Goal: Information Seeking & Learning: Find specific fact

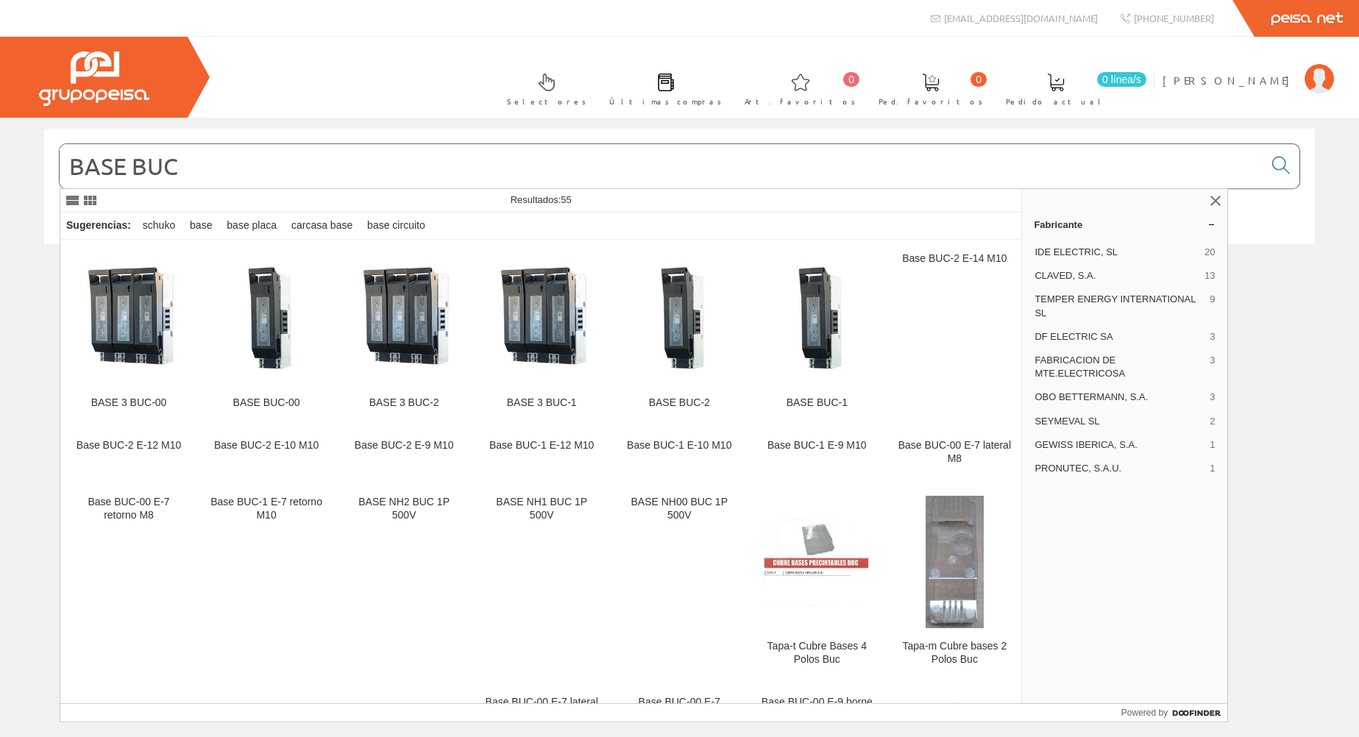
scroll to position [1051, 0]
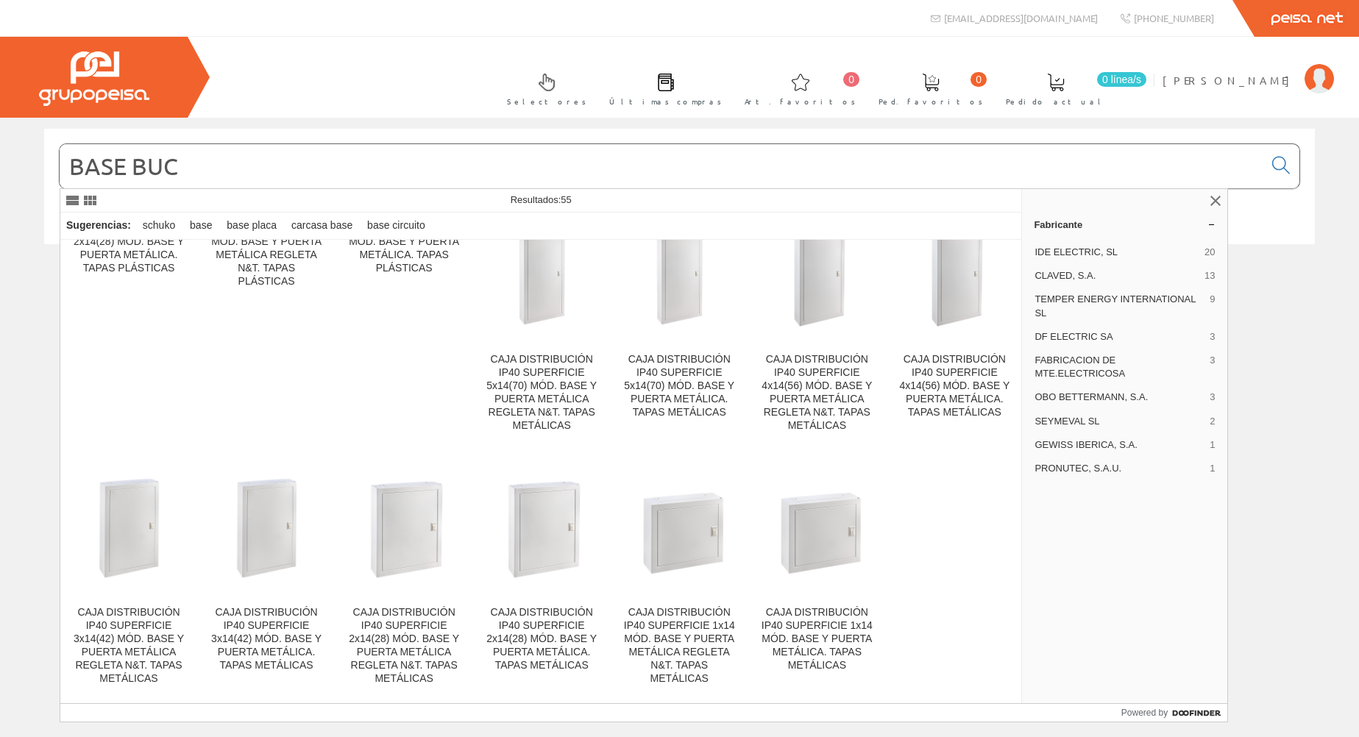
drag, startPoint x: 249, startPoint y: 166, endPoint x: 39, endPoint y: 166, distance: 209.7
click at [39, 166] on div "BASE BUC" at bounding box center [679, 196] width 1293 height 134
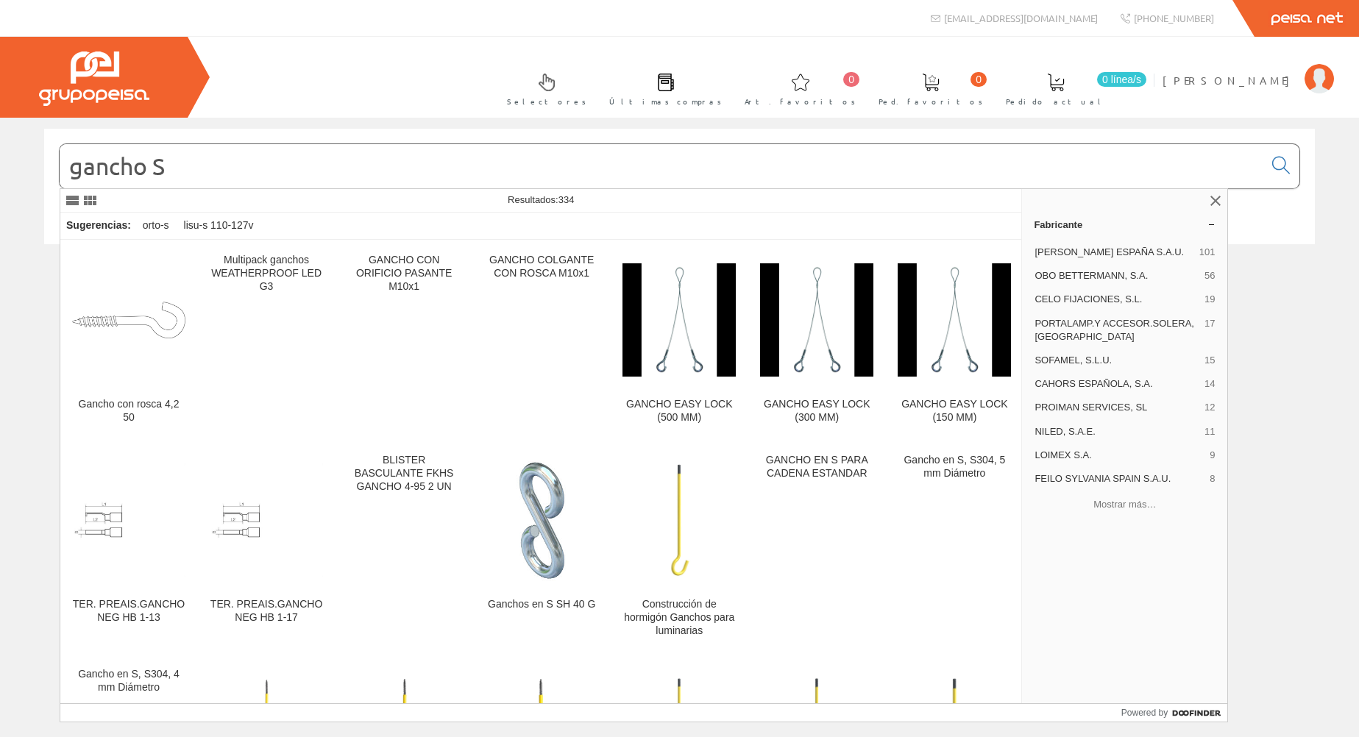
scroll to position [1766, 0]
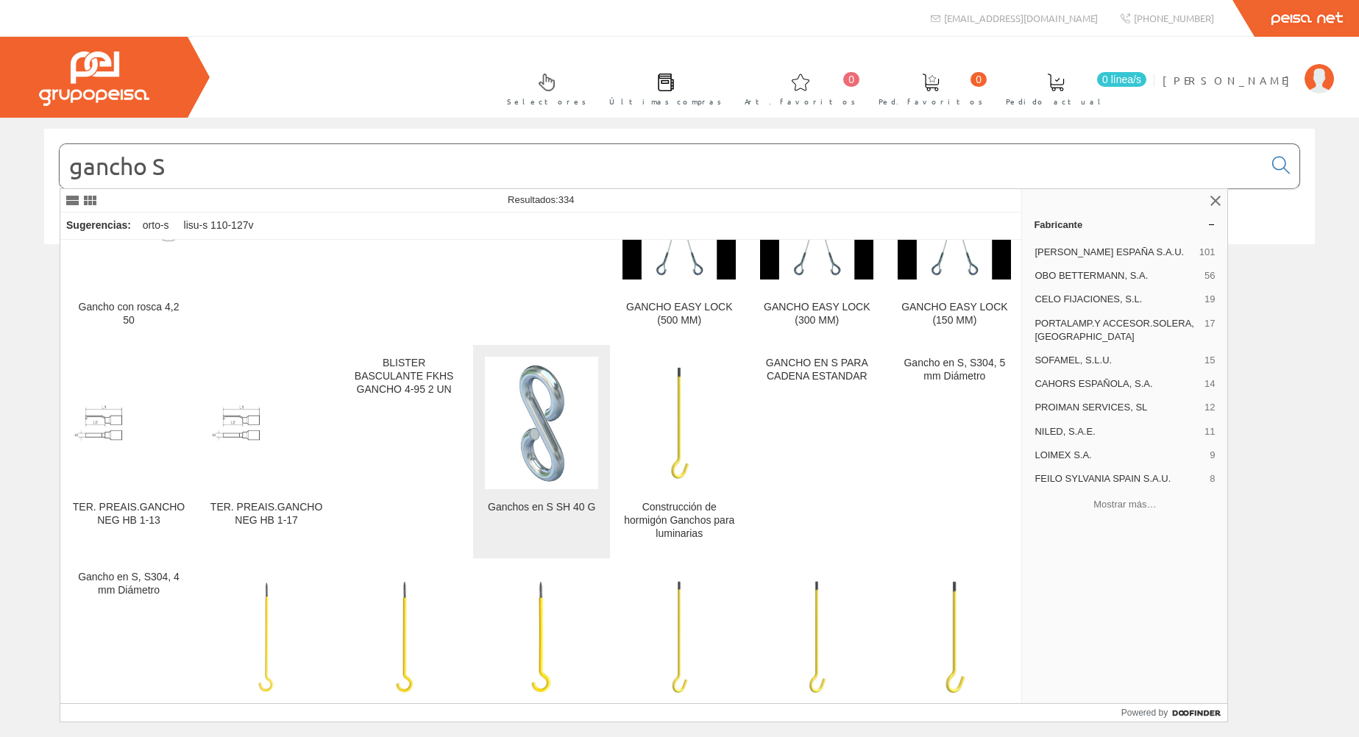
type input "gancho S"
click at [548, 450] on img at bounding box center [541, 423] width 65 height 132
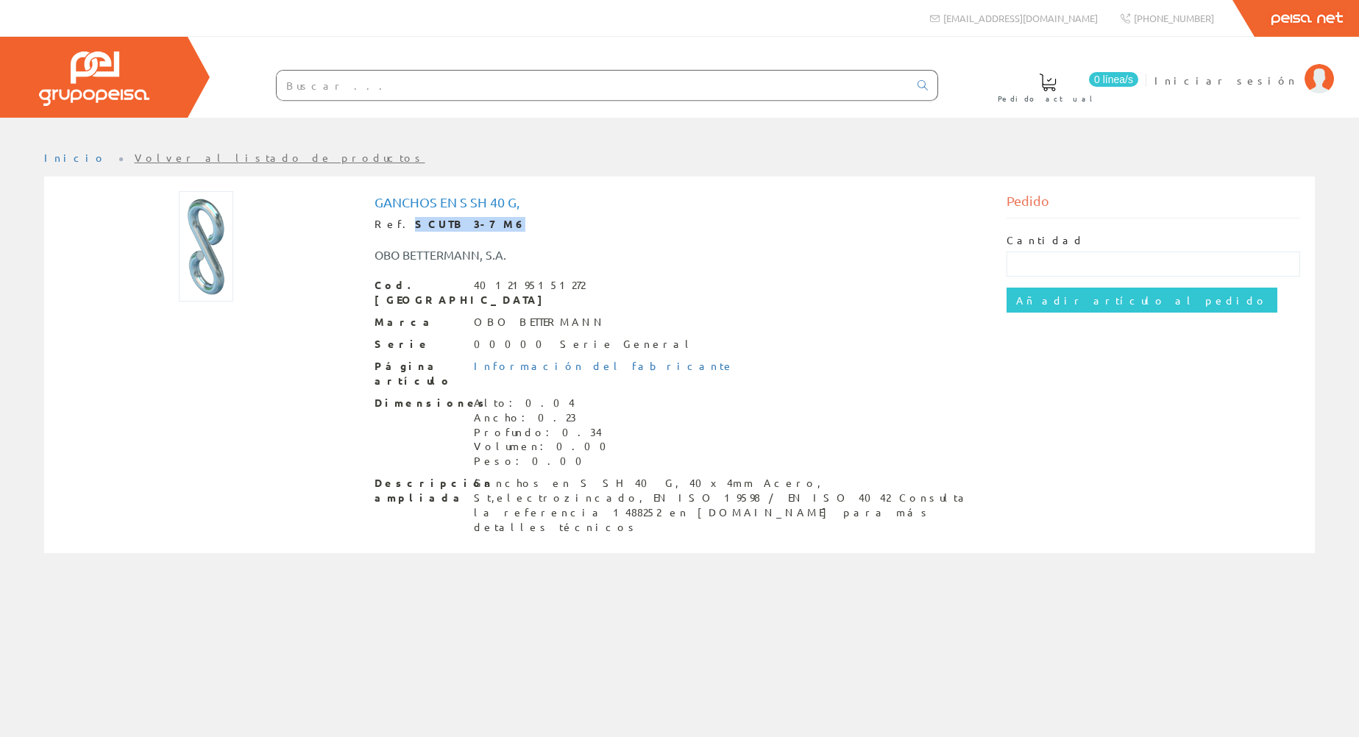
drag, startPoint x: 398, startPoint y: 227, endPoint x: 479, endPoint y: 224, distance: 81.0
click at [479, 224] on div "Ref. SCUTB 3-7 M6" at bounding box center [679, 224] width 610 height 15
copy strong "SCUTB 3-7 M6"
drag, startPoint x: 480, startPoint y: 279, endPoint x: 576, endPoint y: 286, distance: 95.9
click at [576, 286] on div "Cod. Barras 4012195151272" at bounding box center [679, 292] width 610 height 29
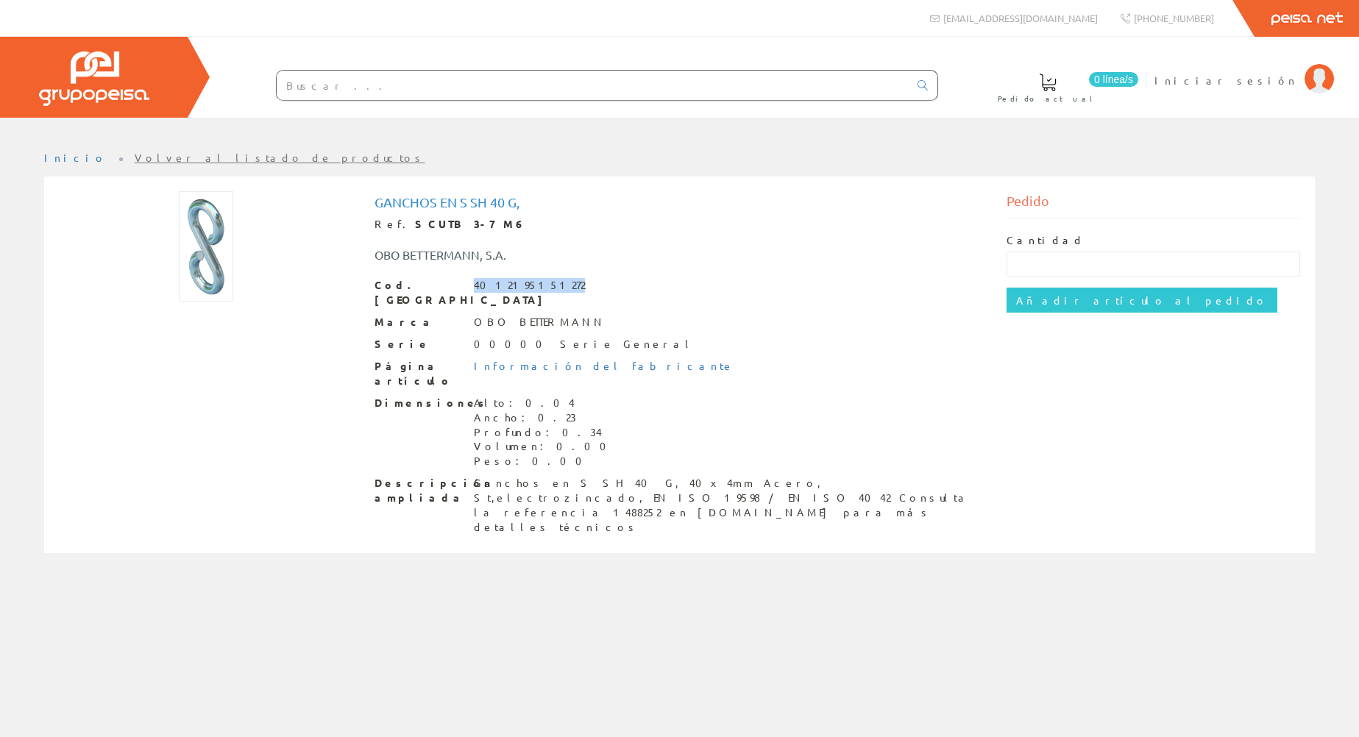
drag, startPoint x: 576, startPoint y: 286, endPoint x: 538, endPoint y: 288, distance: 38.3
copy div "4012195151272"
drag, startPoint x: 569, startPoint y: 308, endPoint x: 477, endPoint y: 305, distance: 91.3
click at [477, 315] on div "Marca OBO BETTERMANN" at bounding box center [679, 322] width 610 height 15
drag, startPoint x: 477, startPoint y: 305, endPoint x: 490, endPoint y: 308, distance: 12.8
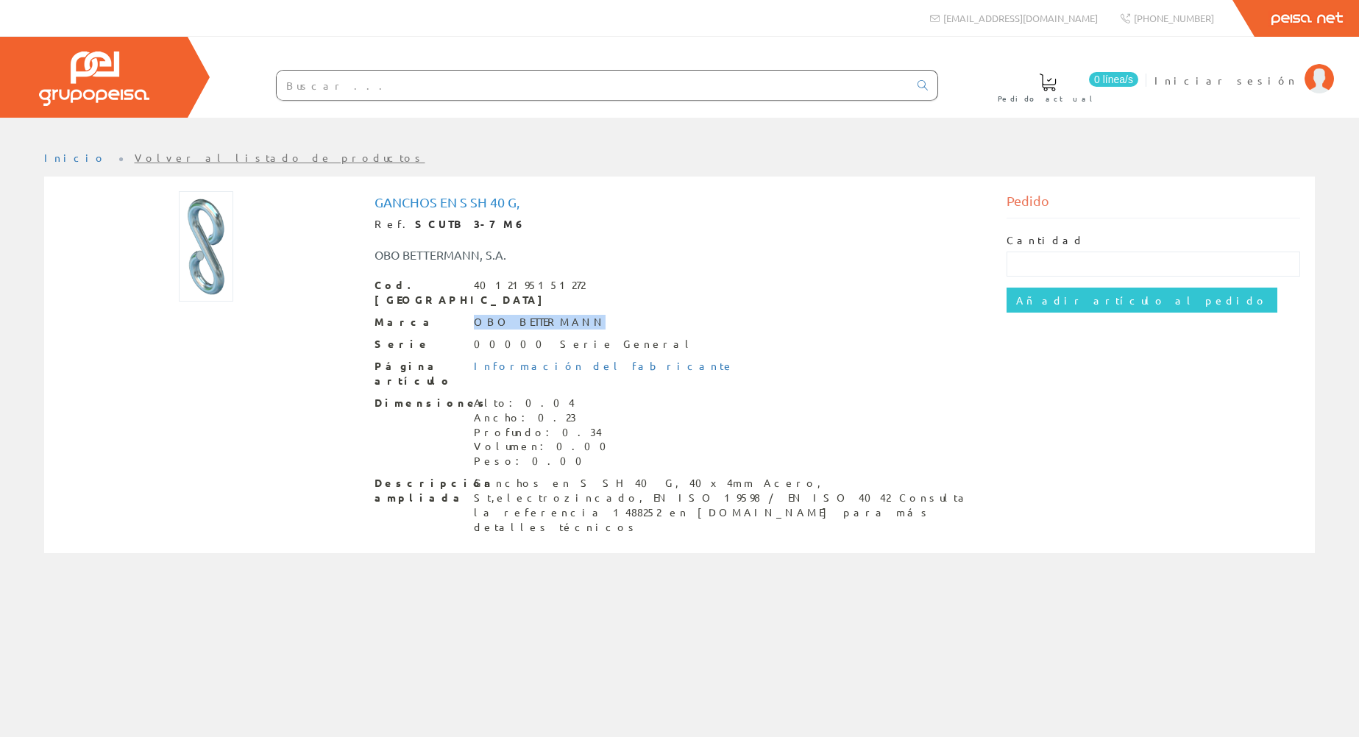
copy div "OBO BETTERMANN"
